Goal: Information Seeking & Learning: Learn about a topic

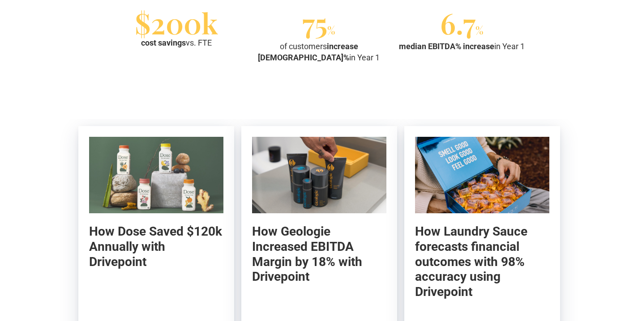
scroll to position [1651, 0]
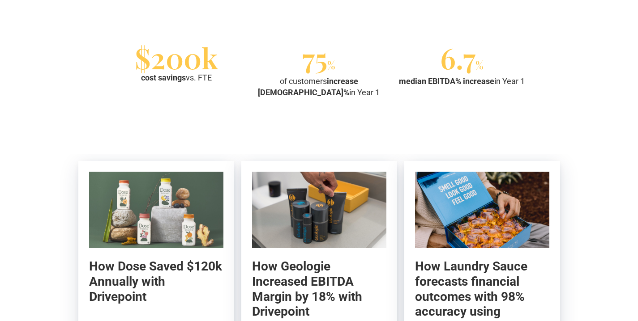
drag, startPoint x: 402, startPoint y: 39, endPoint x: 417, endPoint y: 80, distance: 43.2
drag, startPoint x: 417, startPoint y: 80, endPoint x: 399, endPoint y: 41, distance: 42.7
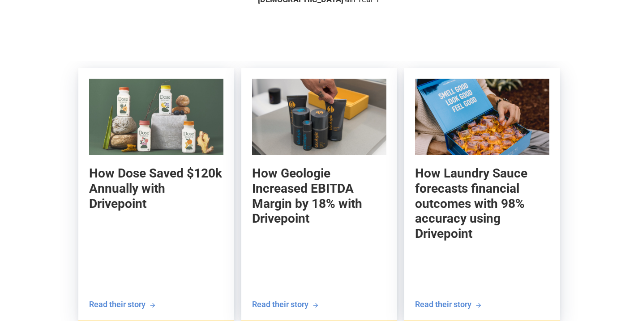
scroll to position [1875, 0]
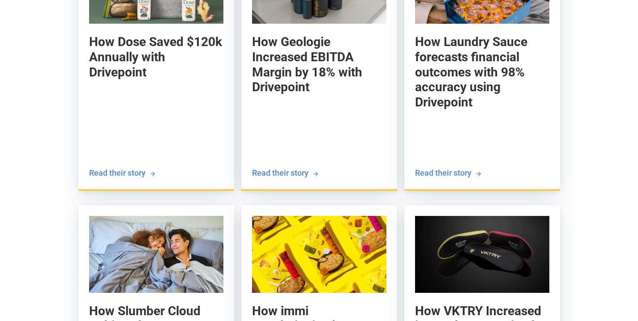
drag, startPoint x: 303, startPoint y: 81, endPoint x: 433, endPoint y: 172, distance: 158.9
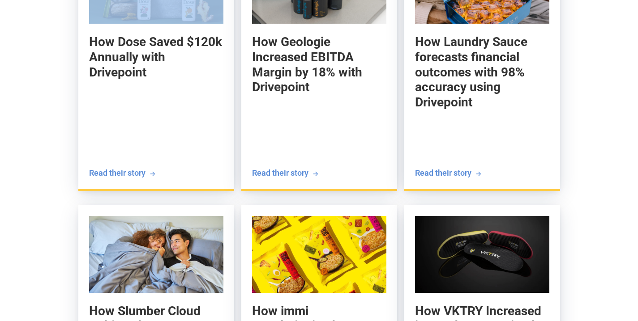
drag, startPoint x: 433, startPoint y: 172, endPoint x: 161, endPoint y: 76, distance: 288.6
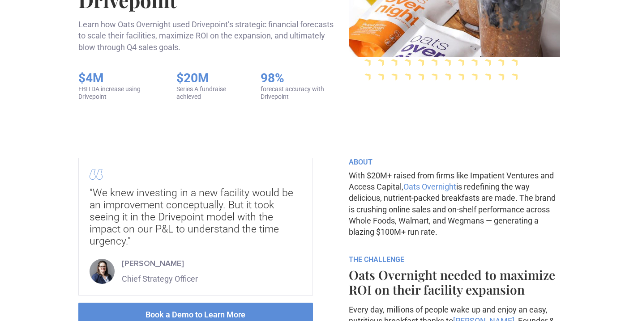
scroll to position [210, 0]
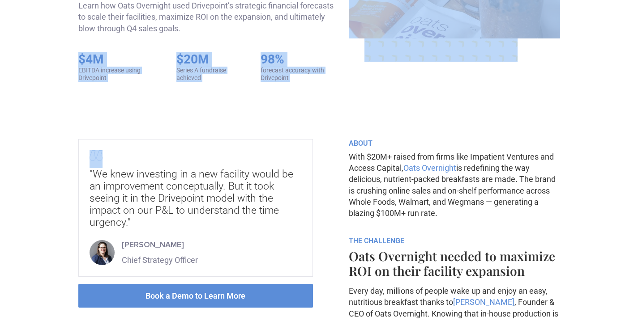
drag, startPoint x: 245, startPoint y: 67, endPoint x: 244, endPoint y: 133, distance: 66.2
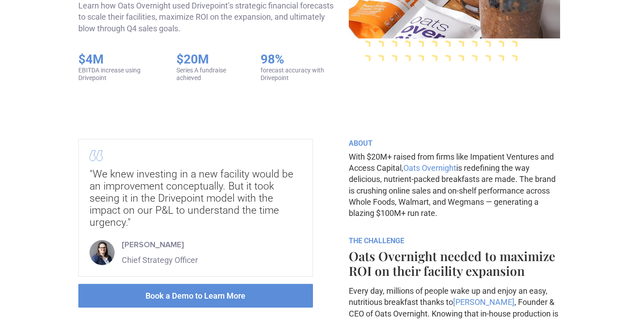
click at [235, 82] on div "Series A fundraise achieved" at bounding box center [209, 74] width 66 height 15
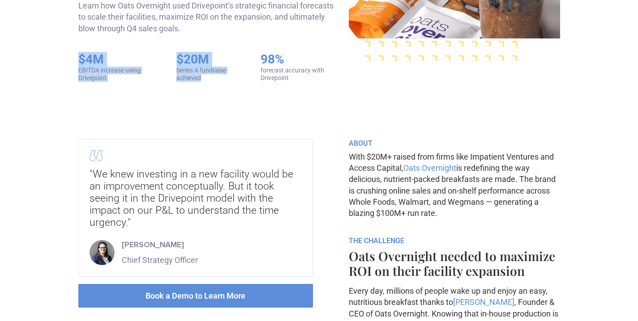
drag, startPoint x: 235, startPoint y: 121, endPoint x: 230, endPoint y: 81, distance: 40.1
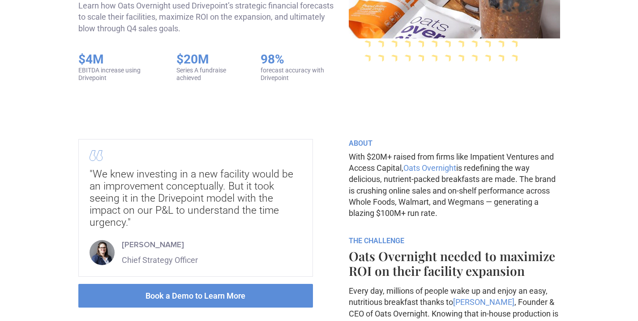
click at [158, 67] on h5 "$4M" at bounding box center [118, 59] width 80 height 15
drag, startPoint x: 189, startPoint y: 91, endPoint x: 189, endPoint y: 106, distance: 15.2
click at [158, 82] on div "$4M EBITDA increase using Drivepoint" at bounding box center [118, 67] width 80 height 30
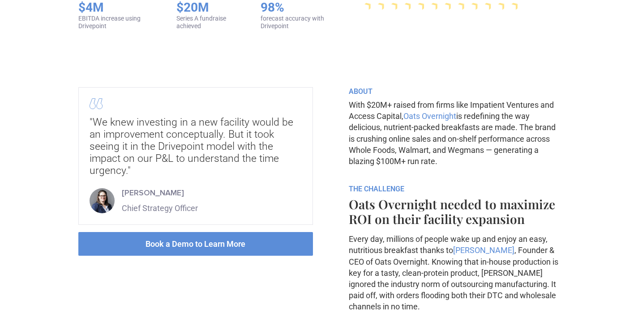
scroll to position [293, 0]
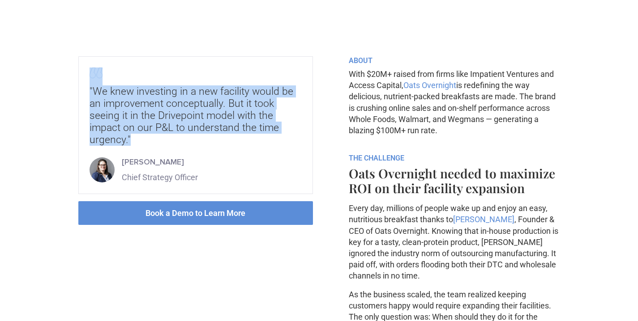
drag, startPoint x: 230, startPoint y: 115, endPoint x: 258, endPoint y: 200, distance: 89.4
click at [259, 146] on div ""We knew investing in a new facility would be an improvement conceptually. But …" at bounding box center [196, 107] width 212 height 78
click at [258, 146] on div ""We knew investing in a new facility would be an improvement conceptually. But …" at bounding box center [196, 115] width 212 height 60
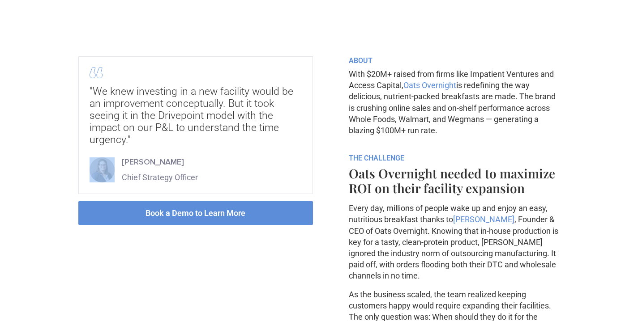
click at [258, 146] on div ""We knew investing in a new facility would be an improvement conceptually. But …" at bounding box center [196, 115] width 212 height 60
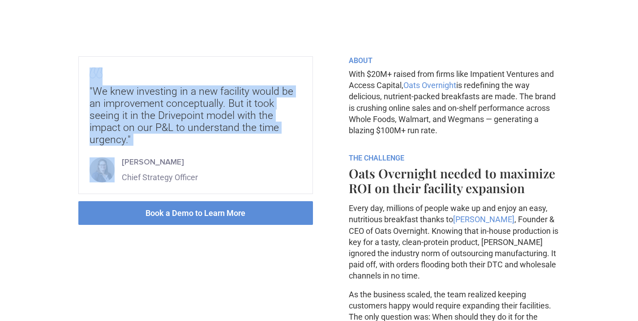
drag, startPoint x: 258, startPoint y: 200, endPoint x: 248, endPoint y: 100, distance: 100.3
click at [248, 101] on div ""We knew investing in a new facility would be an improvement conceptually. But …" at bounding box center [195, 125] width 235 height 138
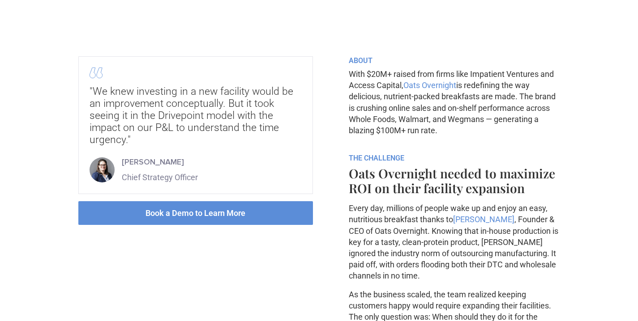
click at [256, 126] on div ""We knew investing in a new facility would be an improvement conceptually. But …" at bounding box center [196, 107] width 212 height 78
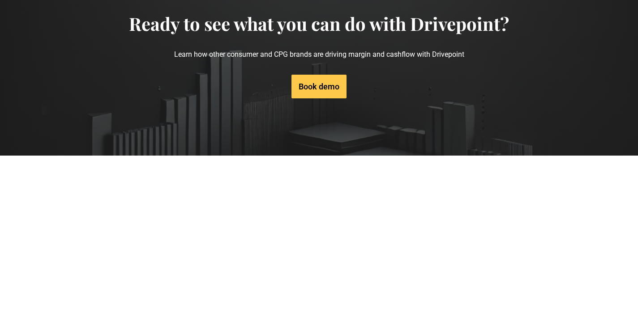
scroll to position [2742, 0]
